Goal: Information Seeking & Learning: Learn about a topic

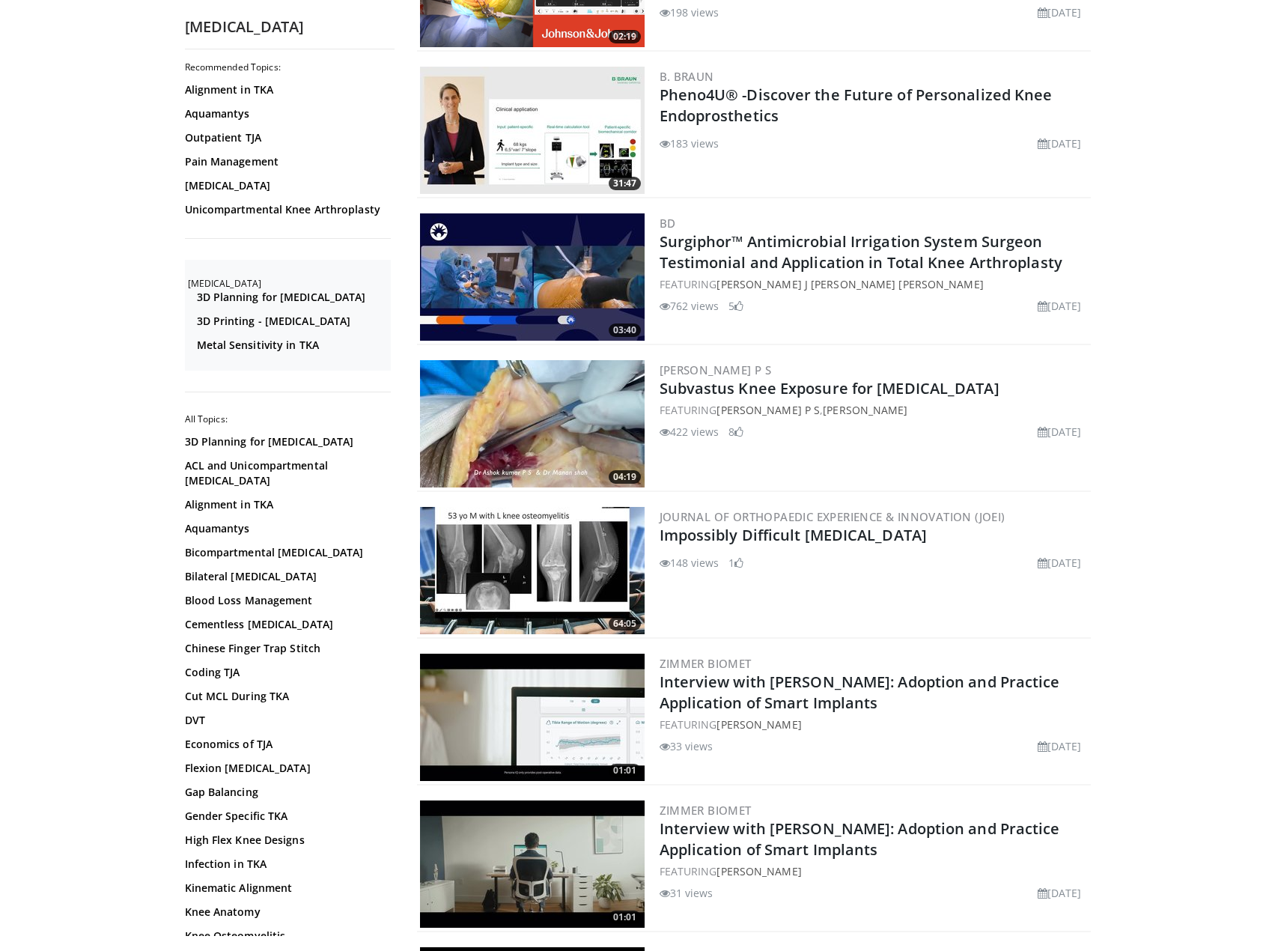
scroll to position [785, 0]
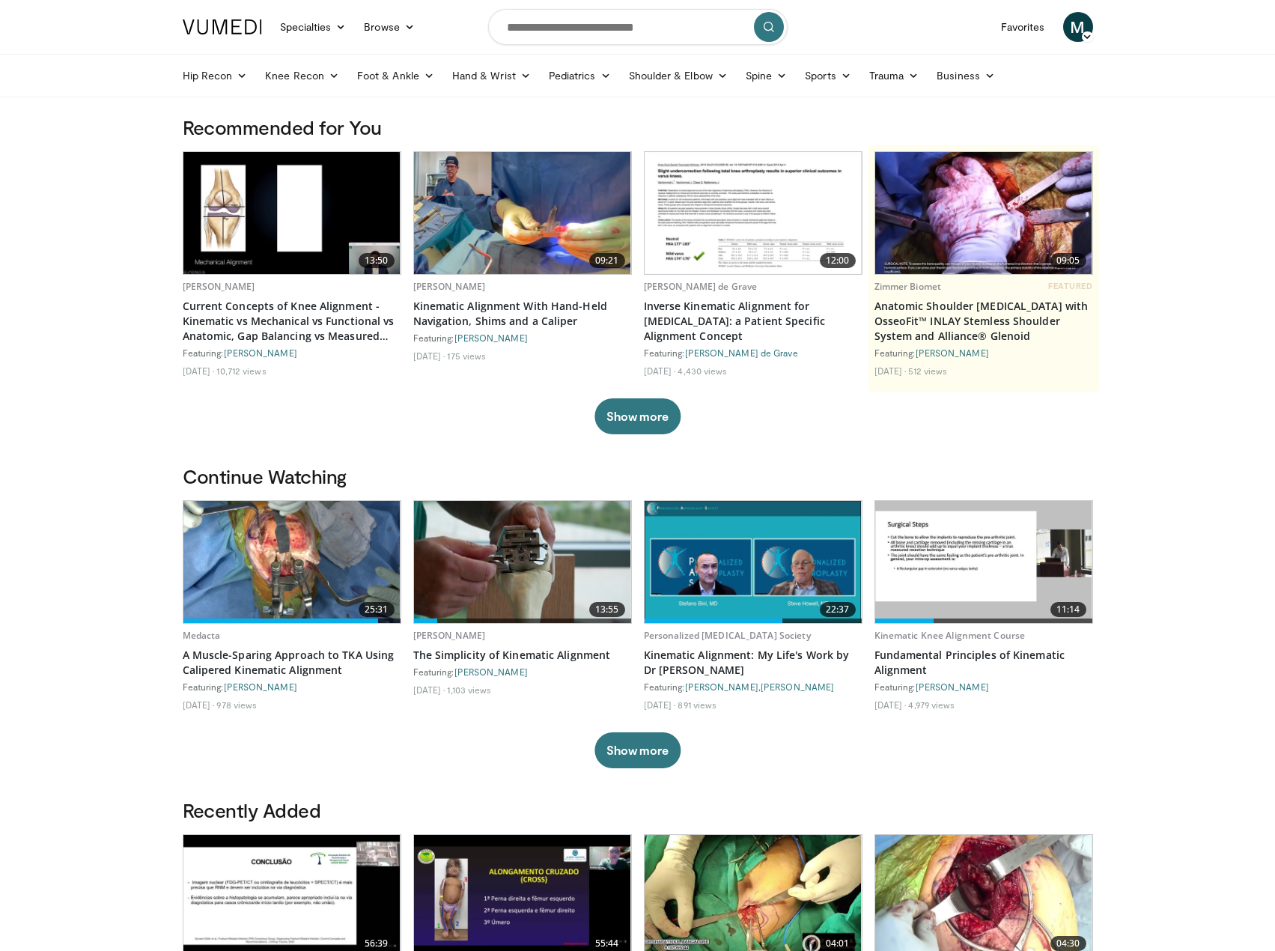
click at [326, 229] on img at bounding box center [291, 213] width 217 height 122
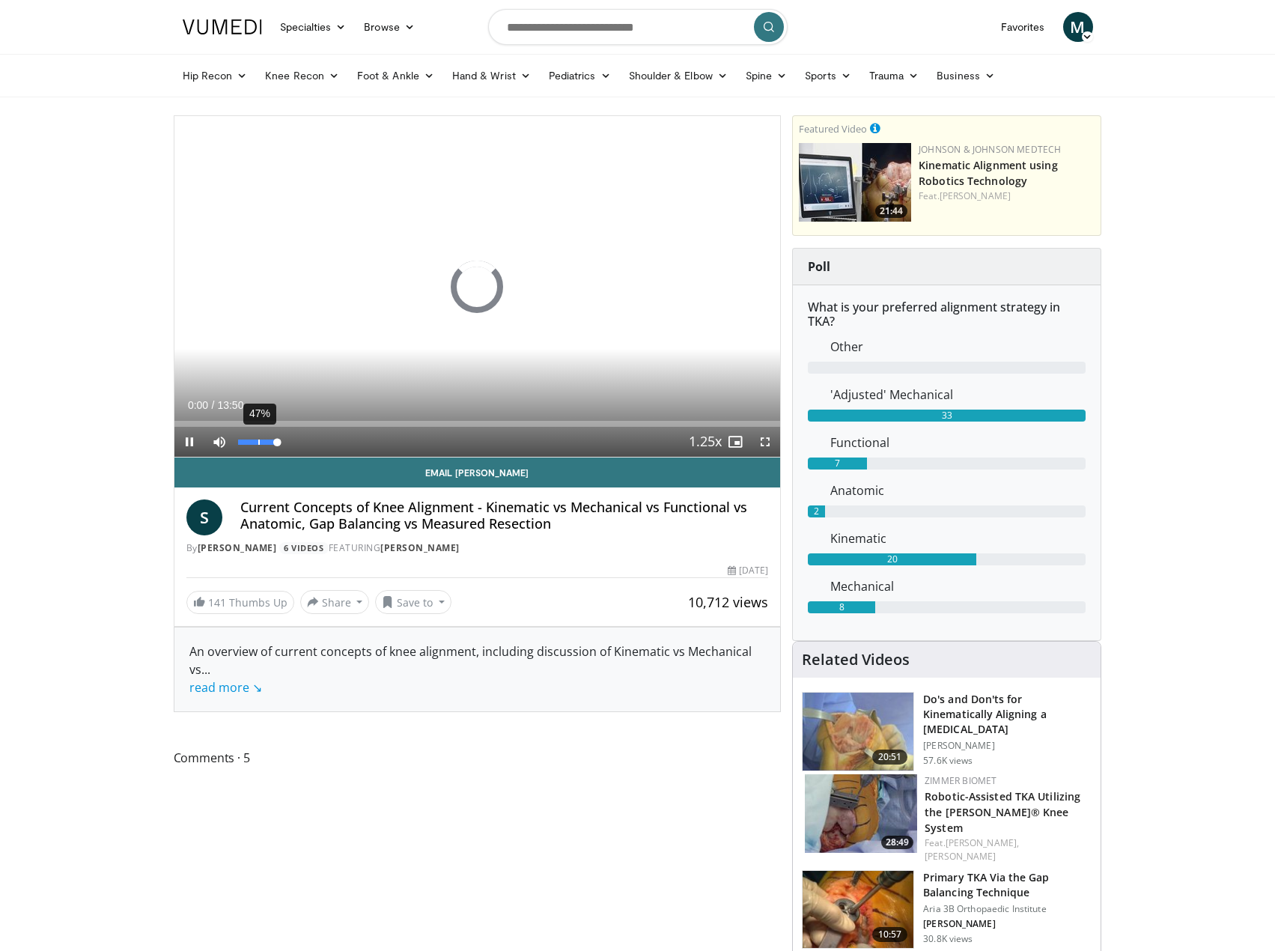
click at [258, 443] on div "47%" at bounding box center [259, 442] width 43 height 5
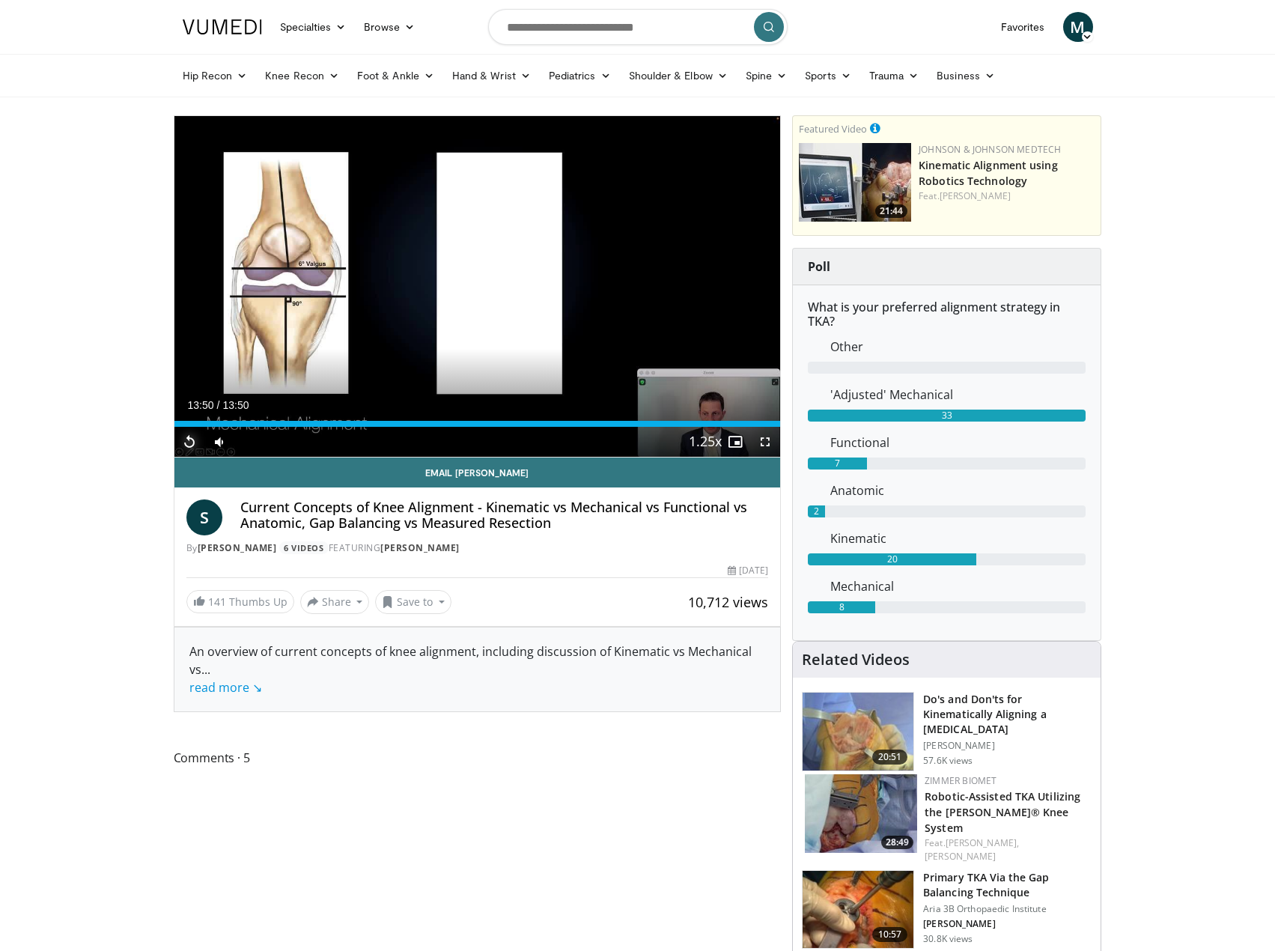
click at [185, 440] on span "Video Player" at bounding box center [189, 442] width 30 height 30
click at [755, 448] on span "Video Player" at bounding box center [765, 442] width 30 height 30
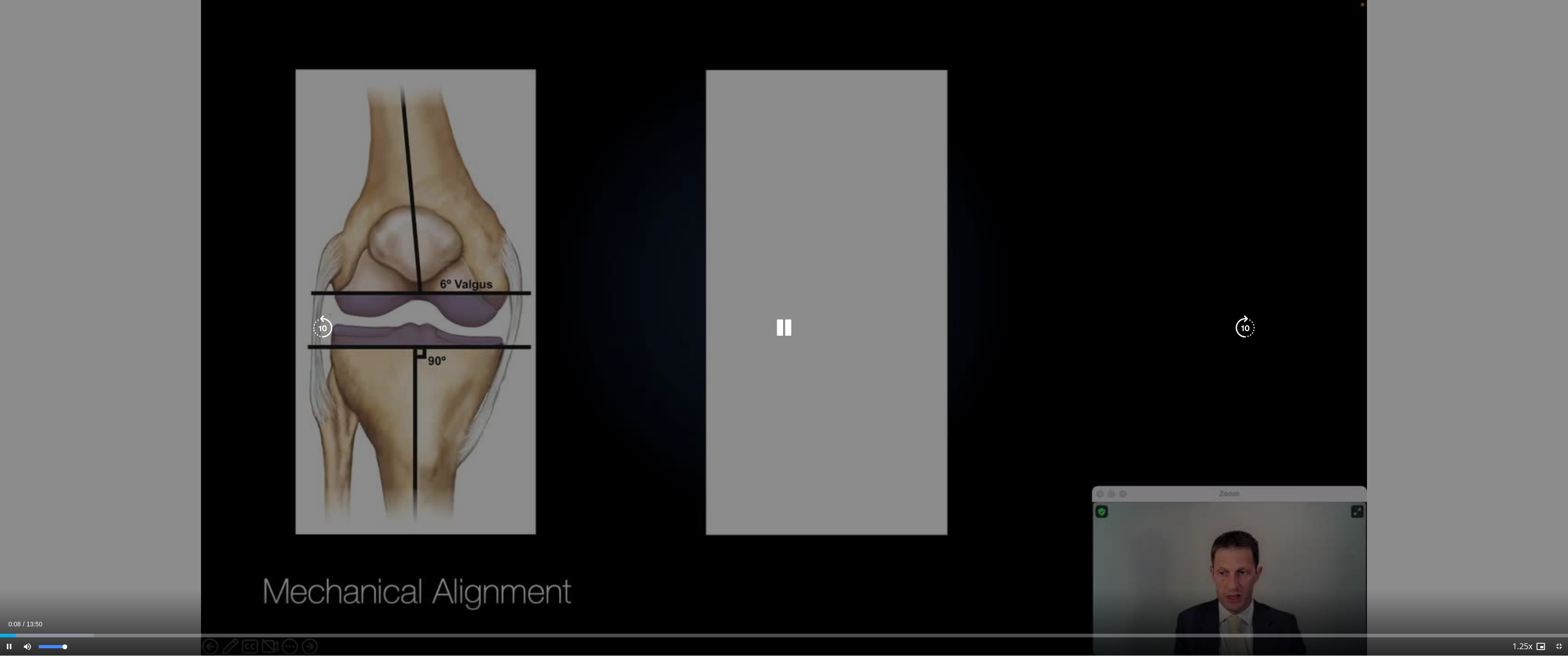
drag, startPoint x: 50, startPoint y: 647, endPoint x: 85, endPoint y: 651, distance: 35.2
click at [85, 578] on div "Current Time 0:08 / Duration 13:50 Pause Skip Backward Skip Forward Mute 100% L…" at bounding box center [784, 647] width 1568 height 18
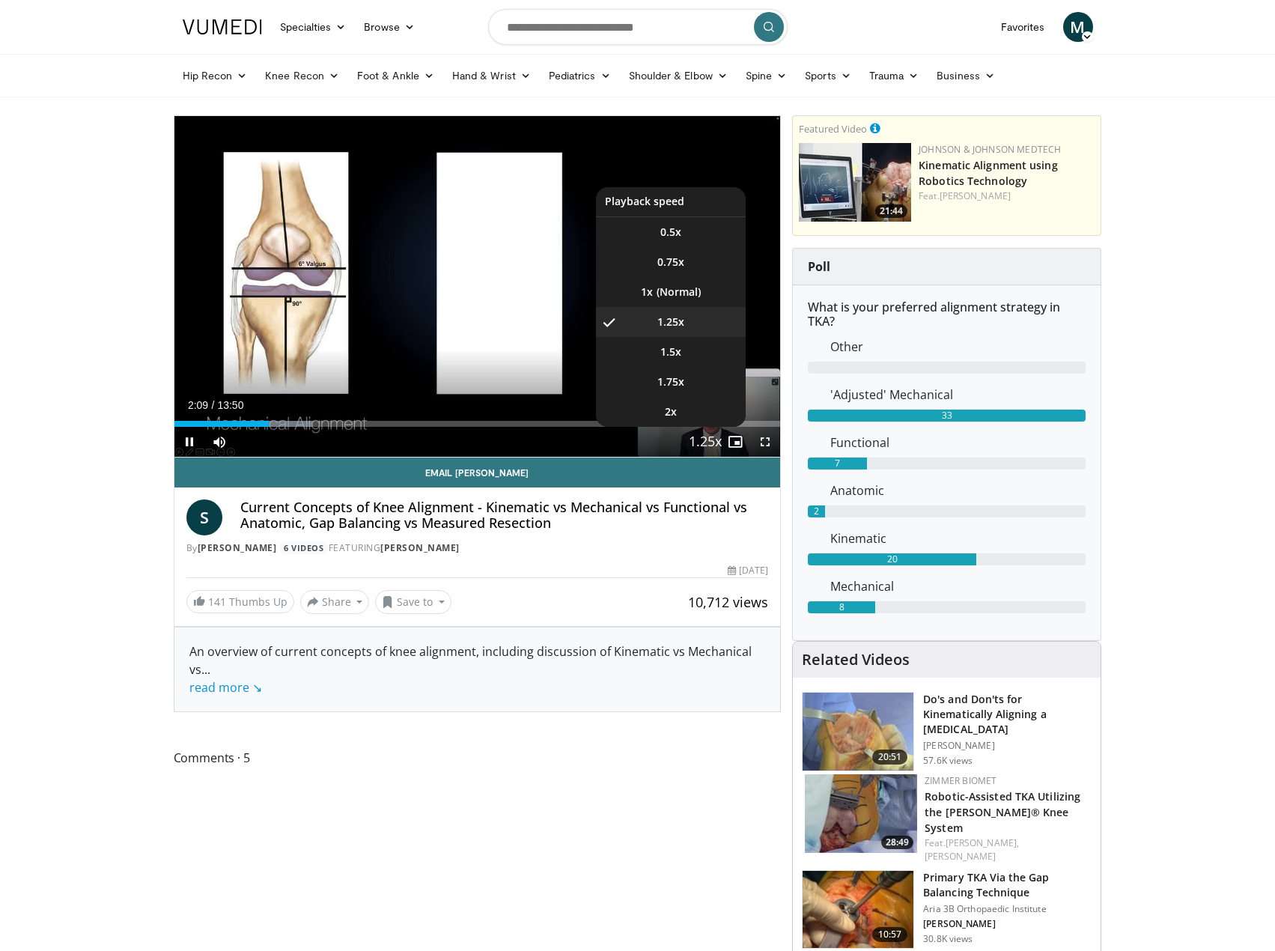
click at [716, 439] on span "Video Player" at bounding box center [705, 443] width 21 height 30
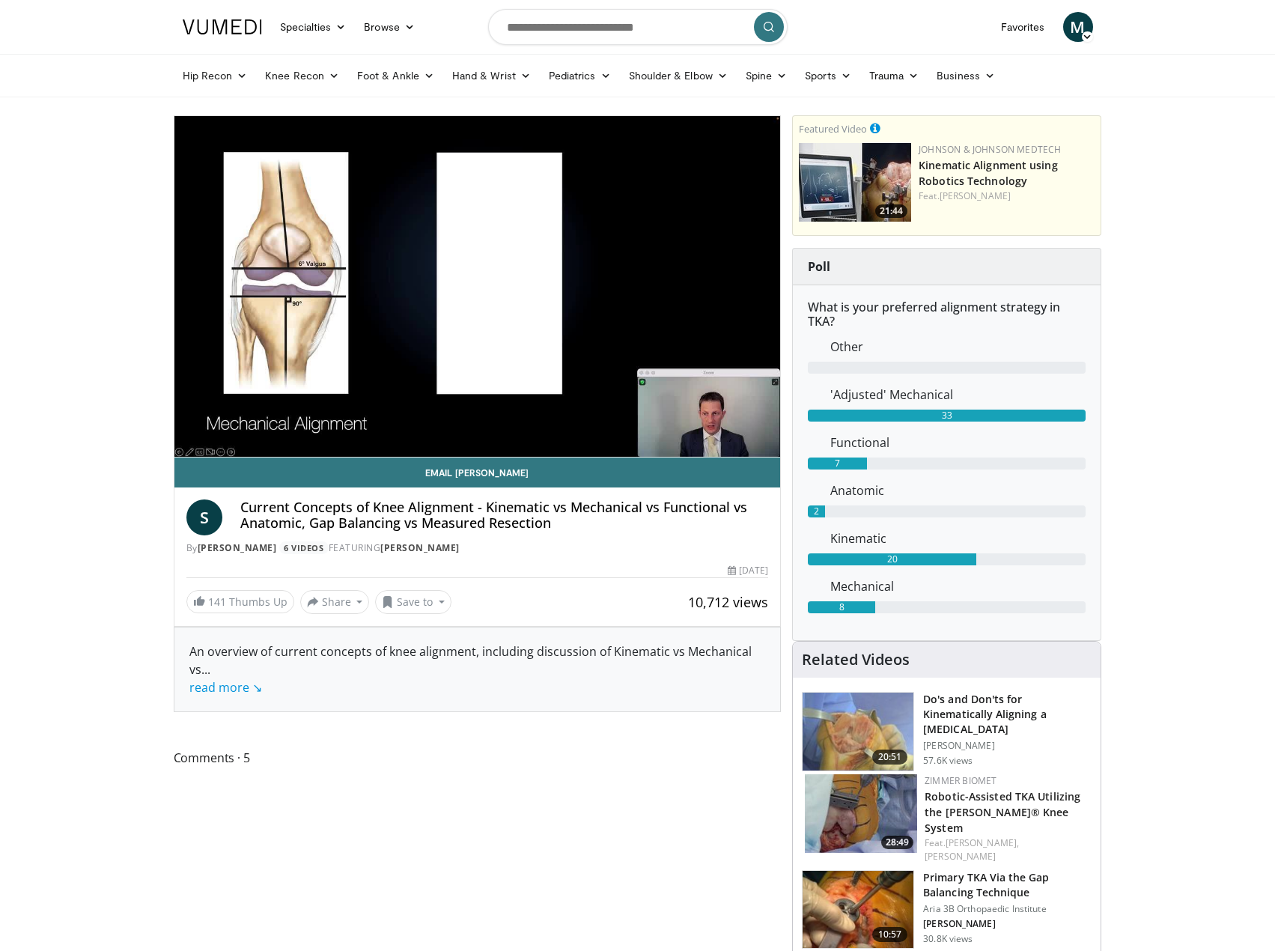
click at [716, 439] on div "10 seconds Tap to unmute" at bounding box center [477, 286] width 607 height 341
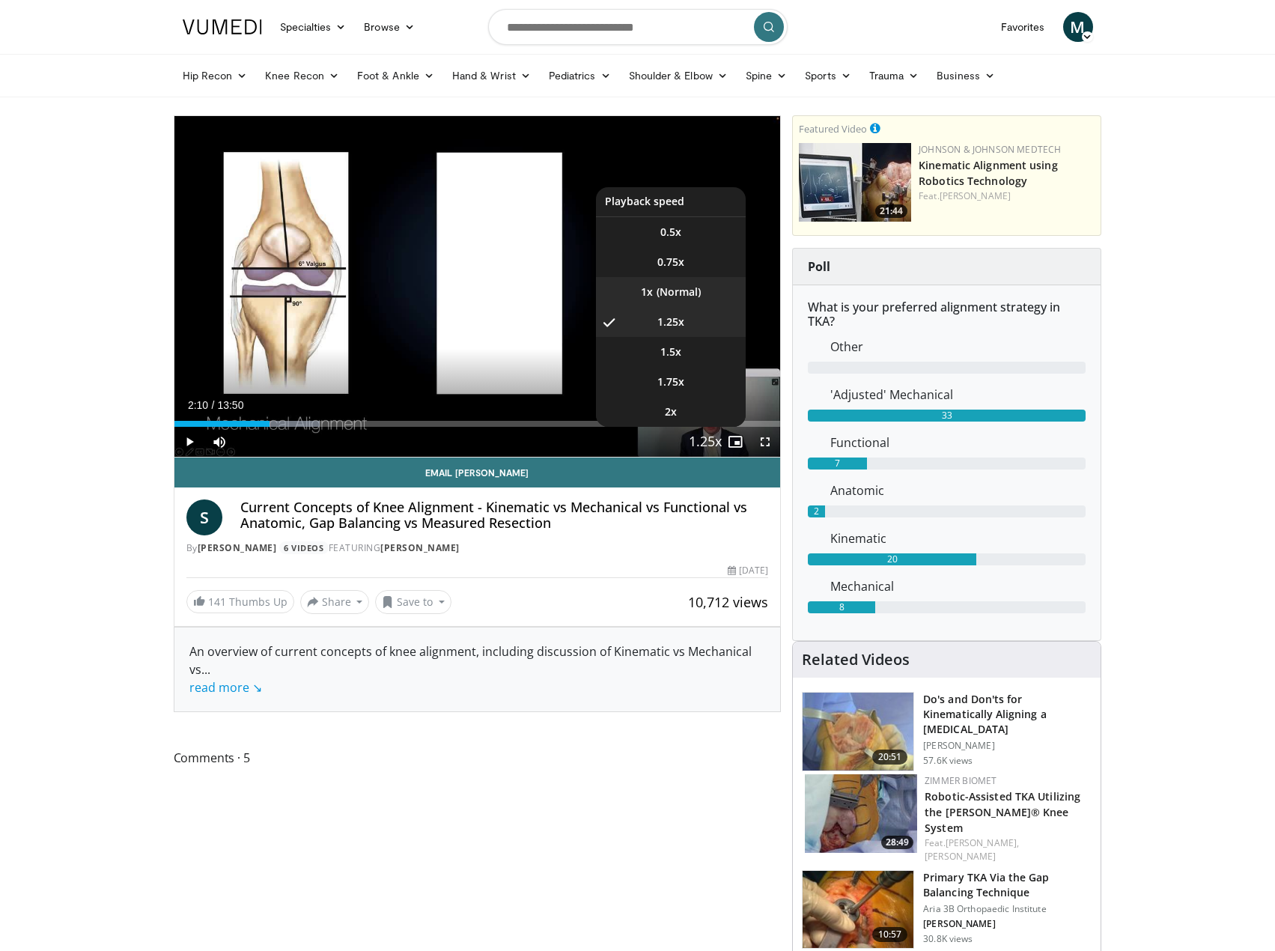
click at [690, 290] on li "1x" at bounding box center [671, 292] width 150 height 30
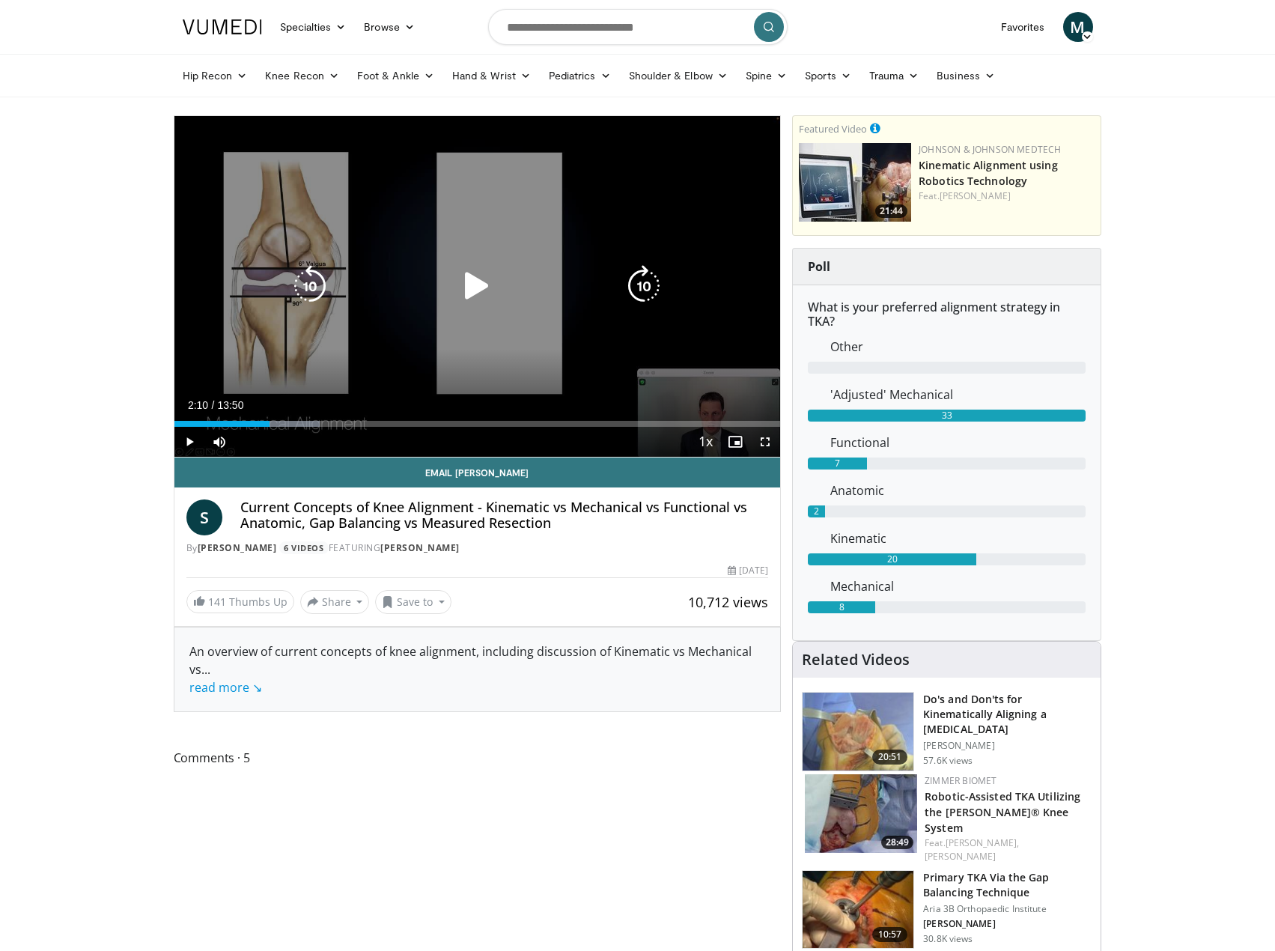
click at [477, 287] on icon "Video Player" at bounding box center [477, 286] width 42 height 42
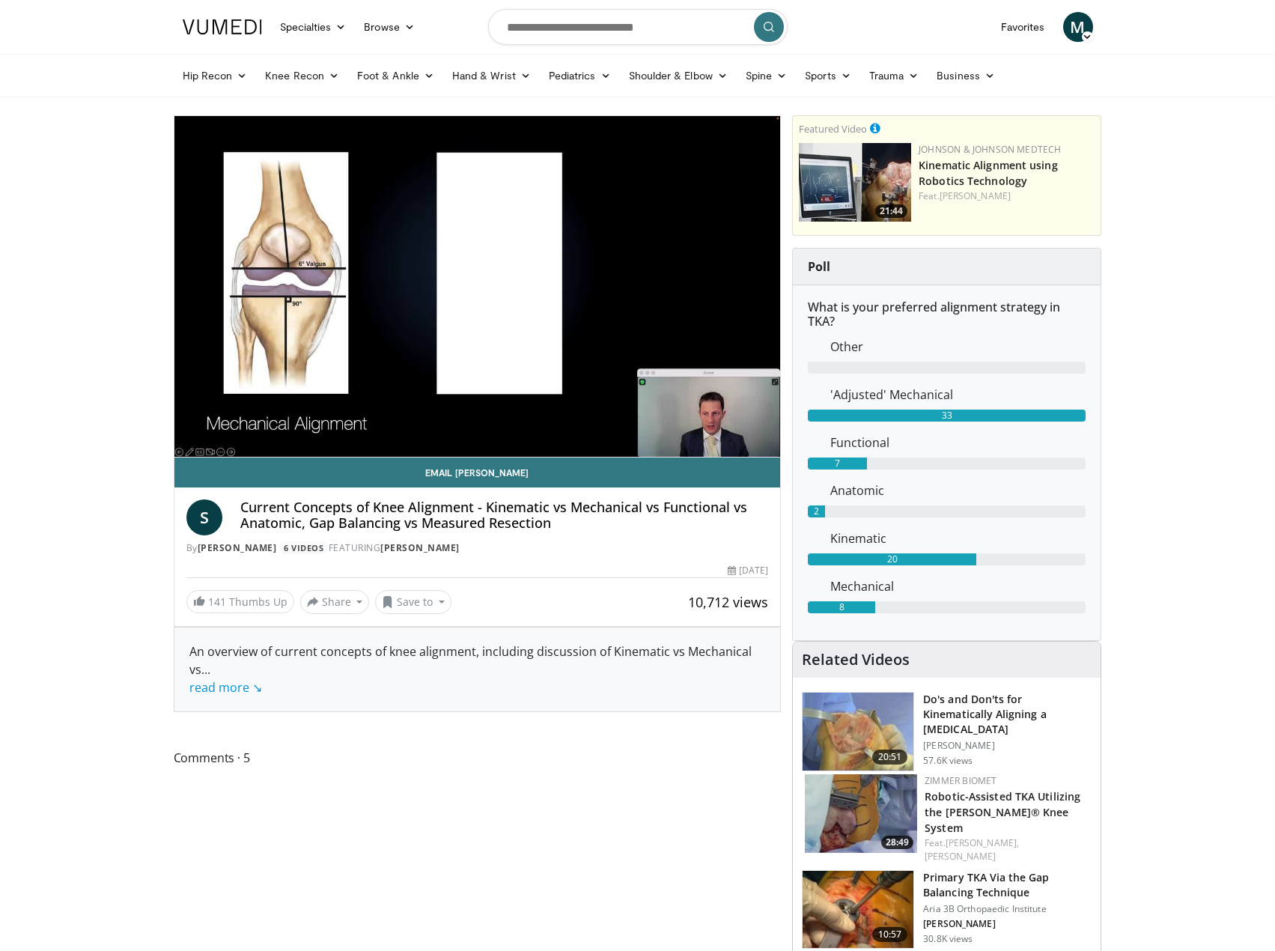
click at [970, 715] on h3 "Do's and Don'ts for Kinematically Aligning a Total Knee Arthroplasty" at bounding box center [1007, 714] width 168 height 45
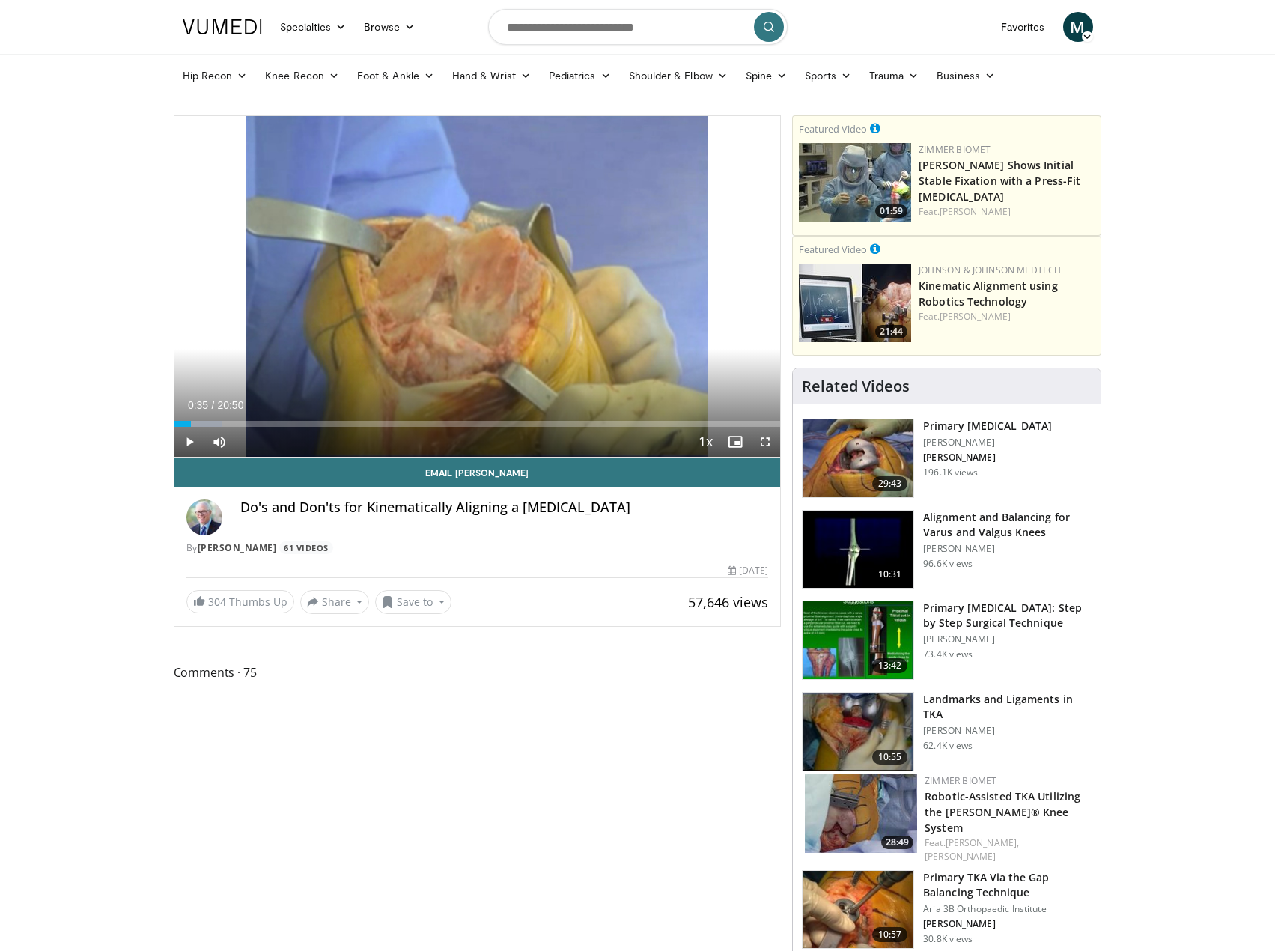
click at [191, 423] on div "Loaded : 7.98% 00:35 00:35" at bounding box center [477, 424] width 607 height 6
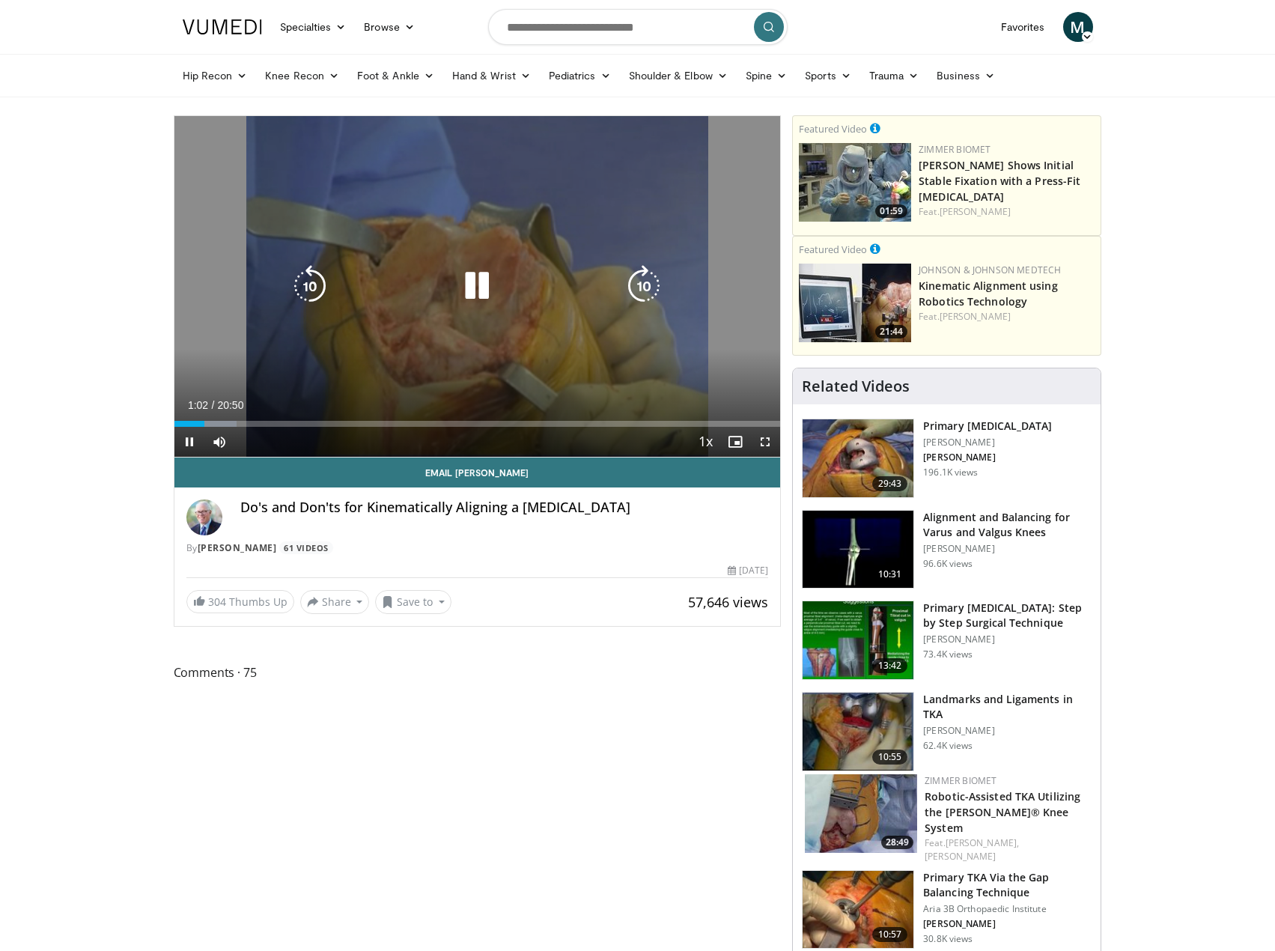
click at [372, 216] on div "10 seconds Tap to unmute" at bounding box center [477, 286] width 607 height 341
